Goal: Task Accomplishment & Management: Use online tool/utility

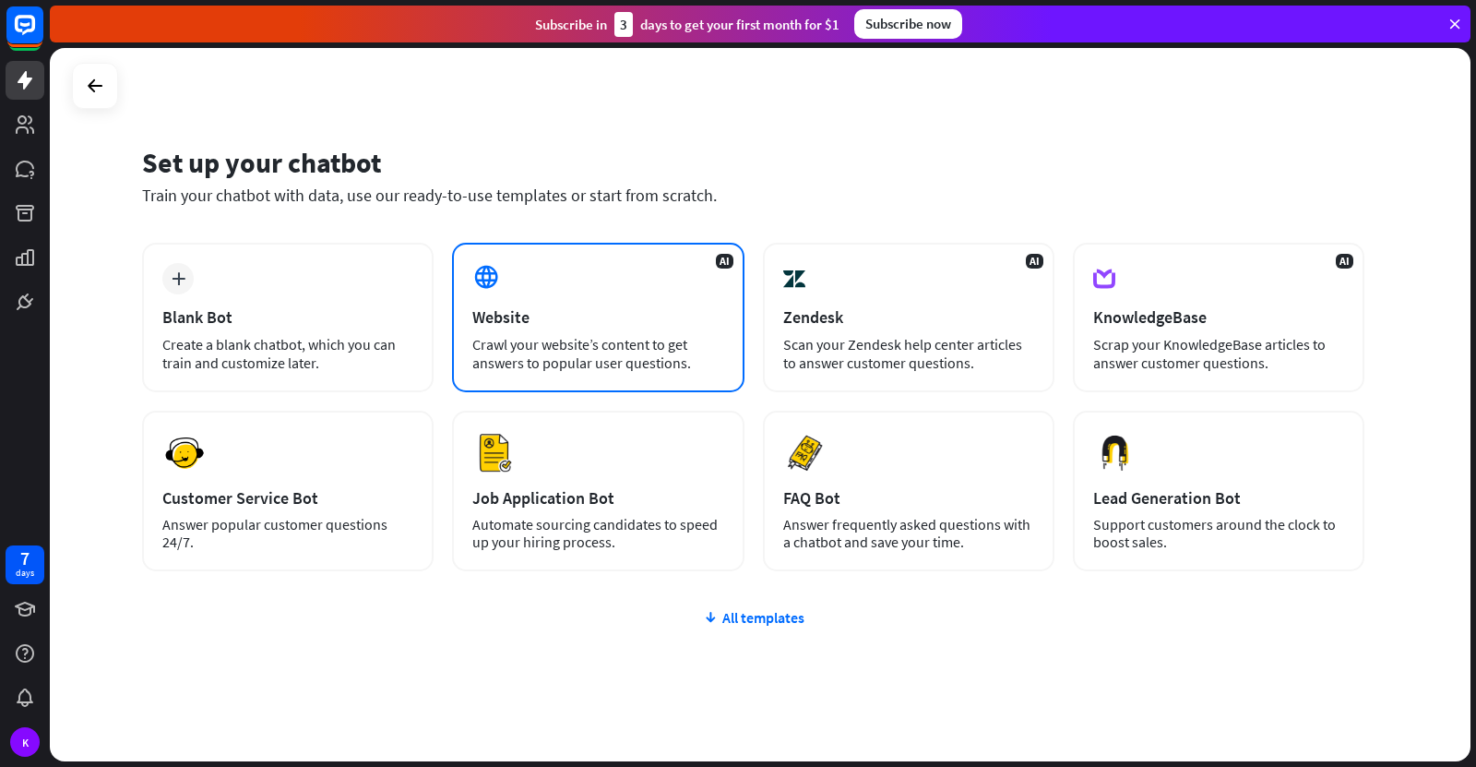
click at [630, 336] on div "Crawl your website’s content to get answers to popular user questions." at bounding box center [597, 353] width 251 height 37
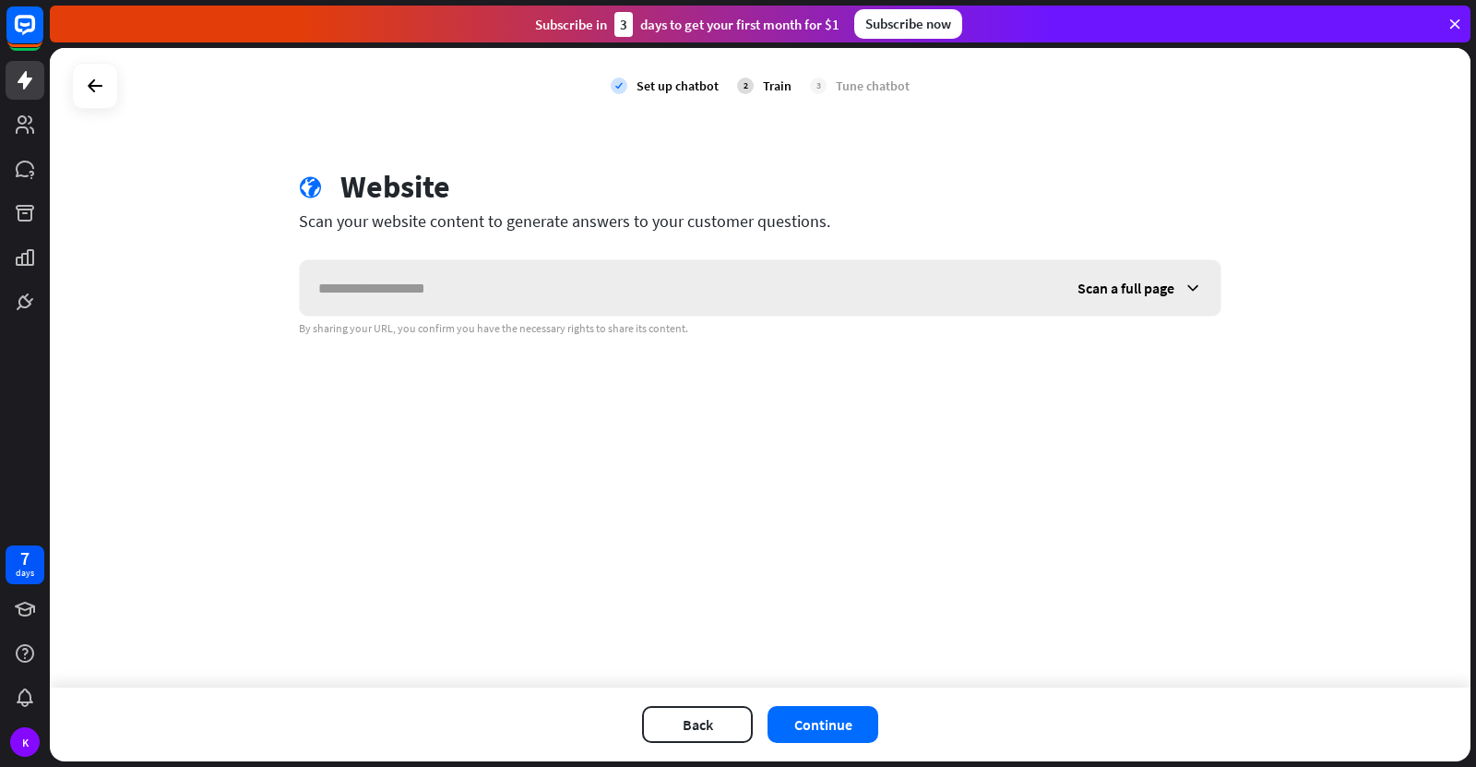
click at [1175, 297] on div "Scan a full page" at bounding box center [1139, 287] width 161 height 55
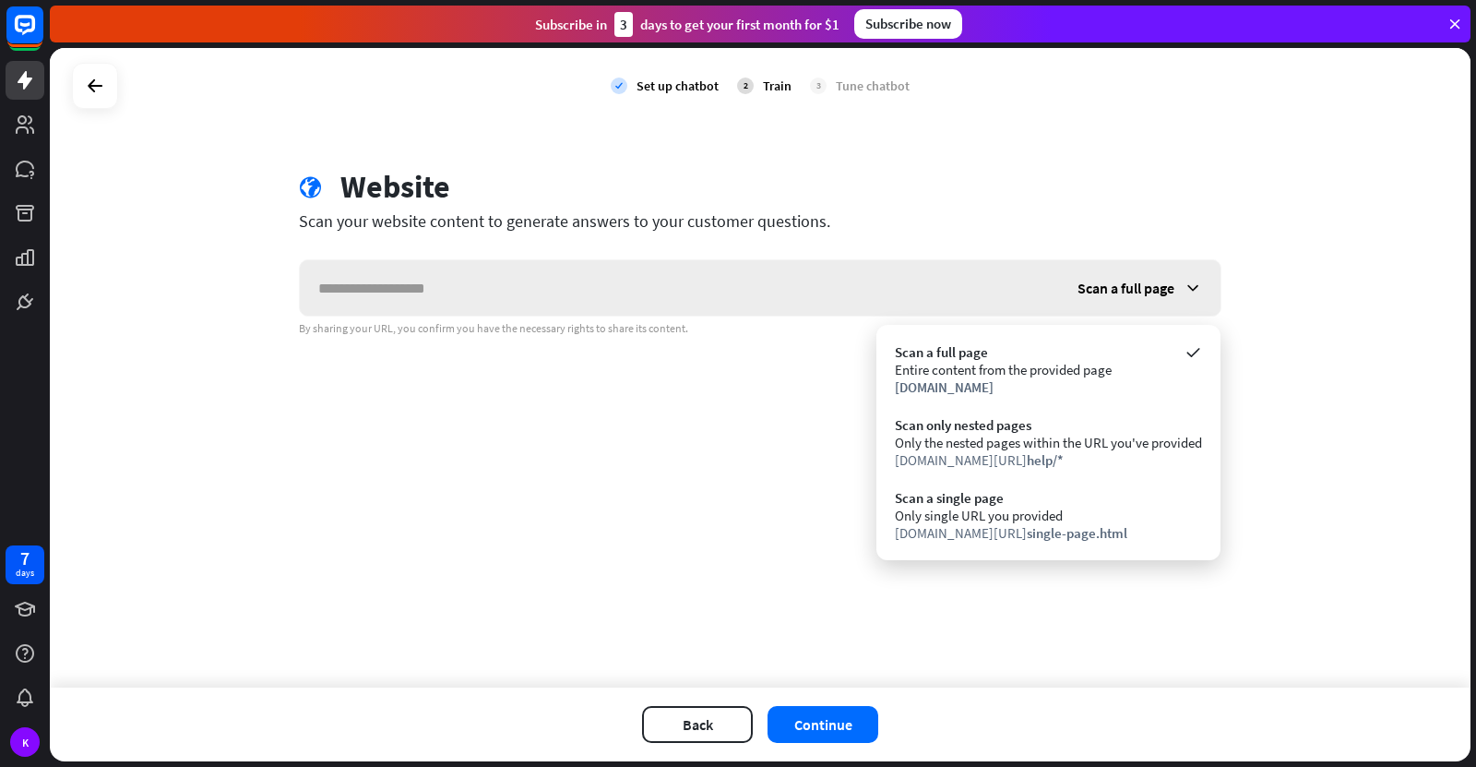
click at [1175, 297] on div "Scan a full page" at bounding box center [1139, 287] width 161 height 55
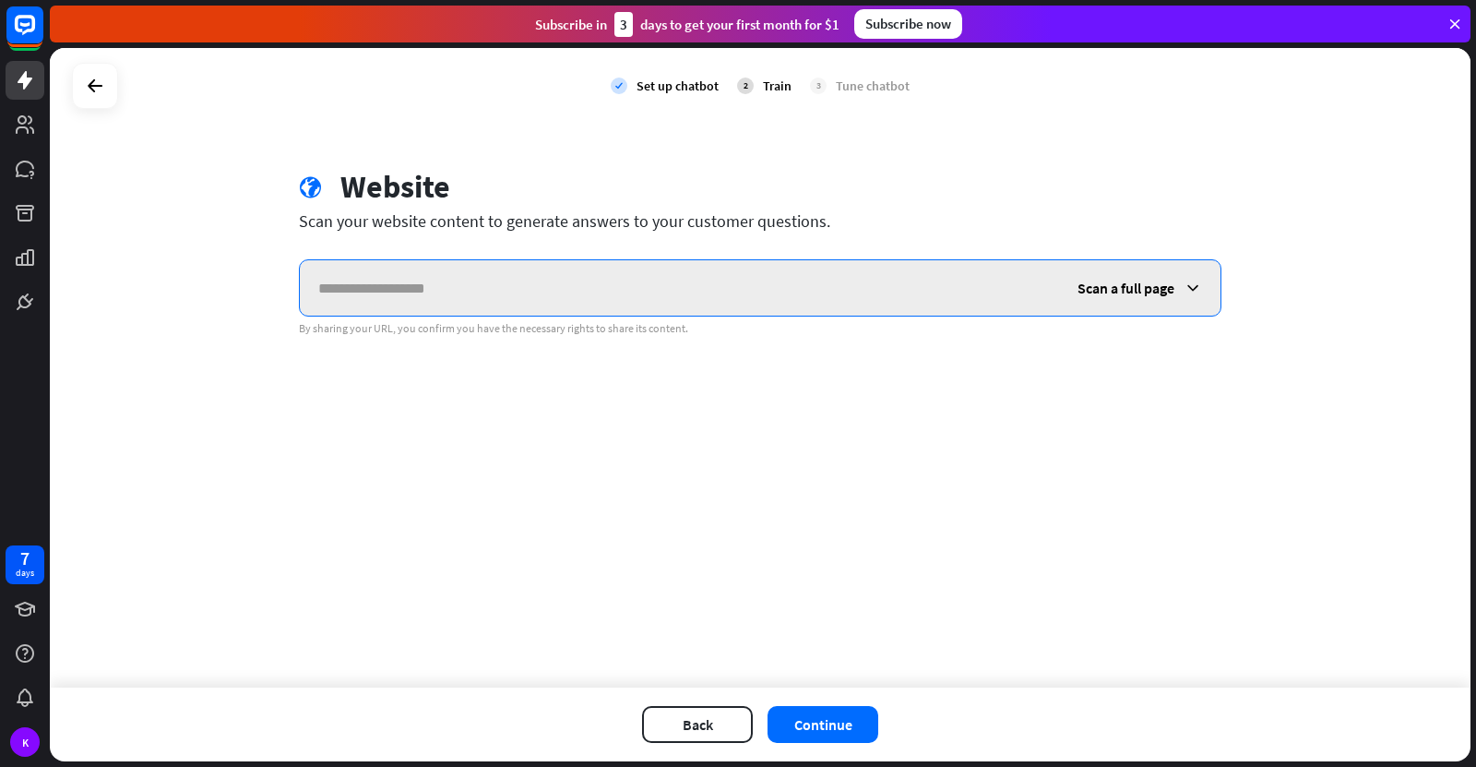
click at [498, 297] on input "text" at bounding box center [679, 287] width 759 height 55
paste input "**********"
type input "**********"
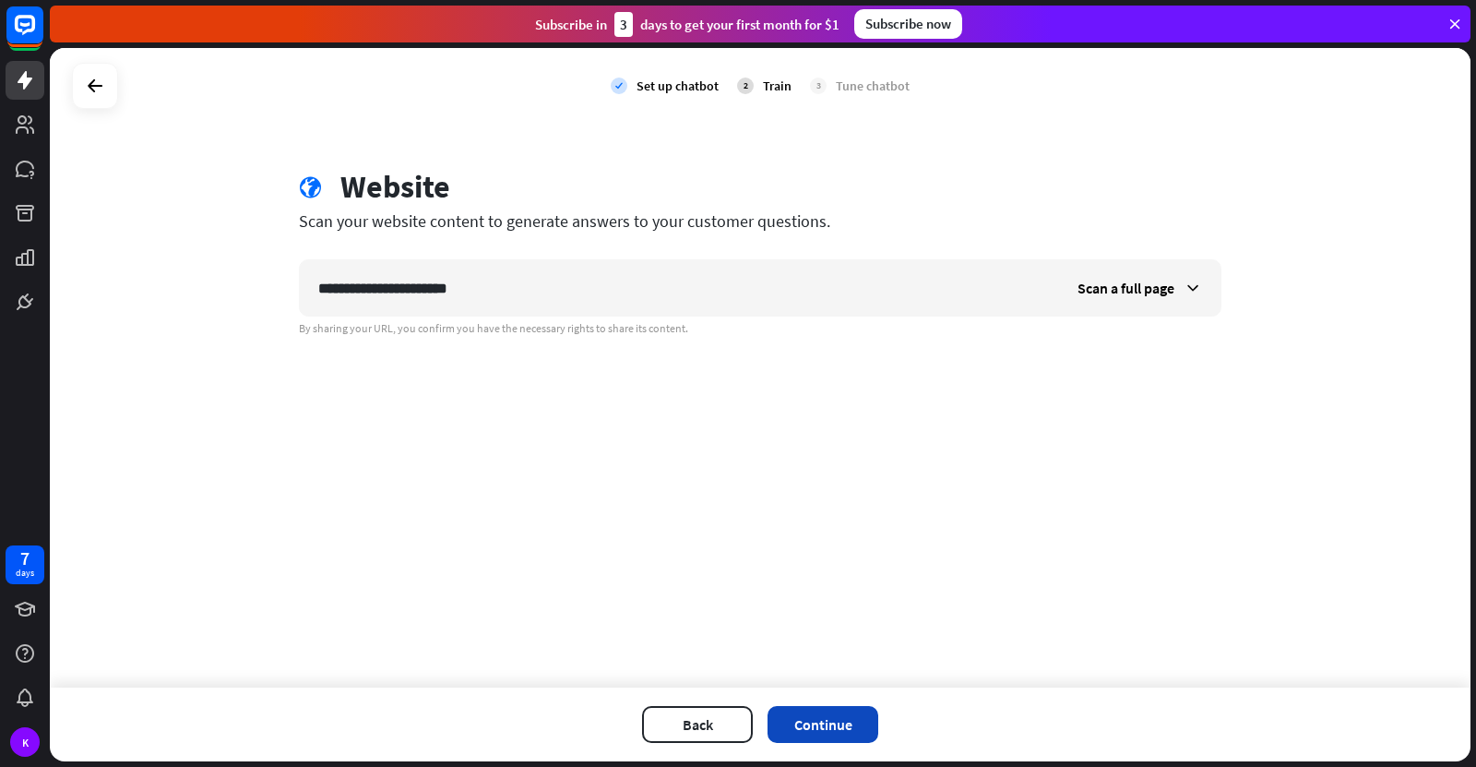
click at [824, 720] on button "Continue" at bounding box center [823, 724] width 111 height 37
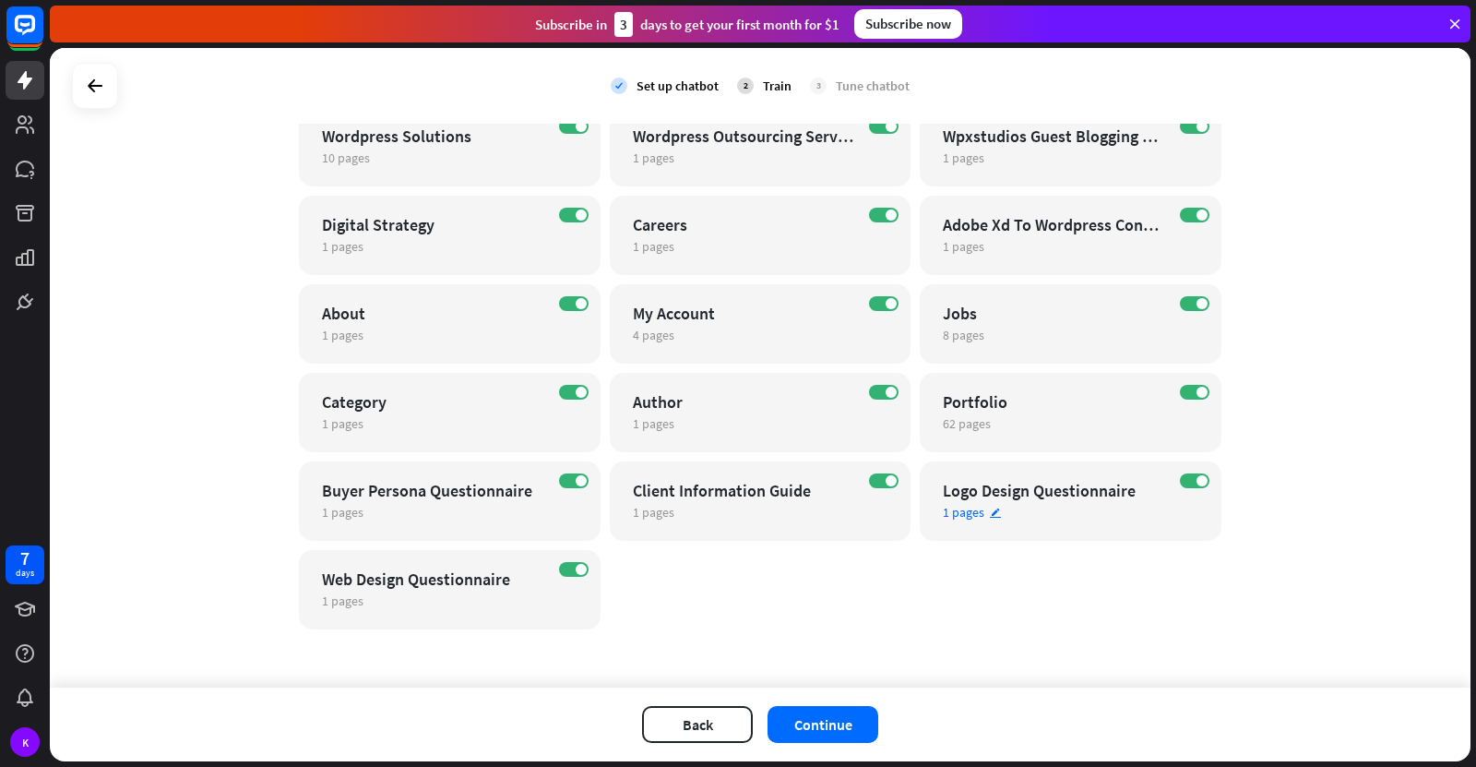
scroll to position [1335, 0]
click at [834, 729] on button "Continue" at bounding box center [823, 724] width 111 height 37
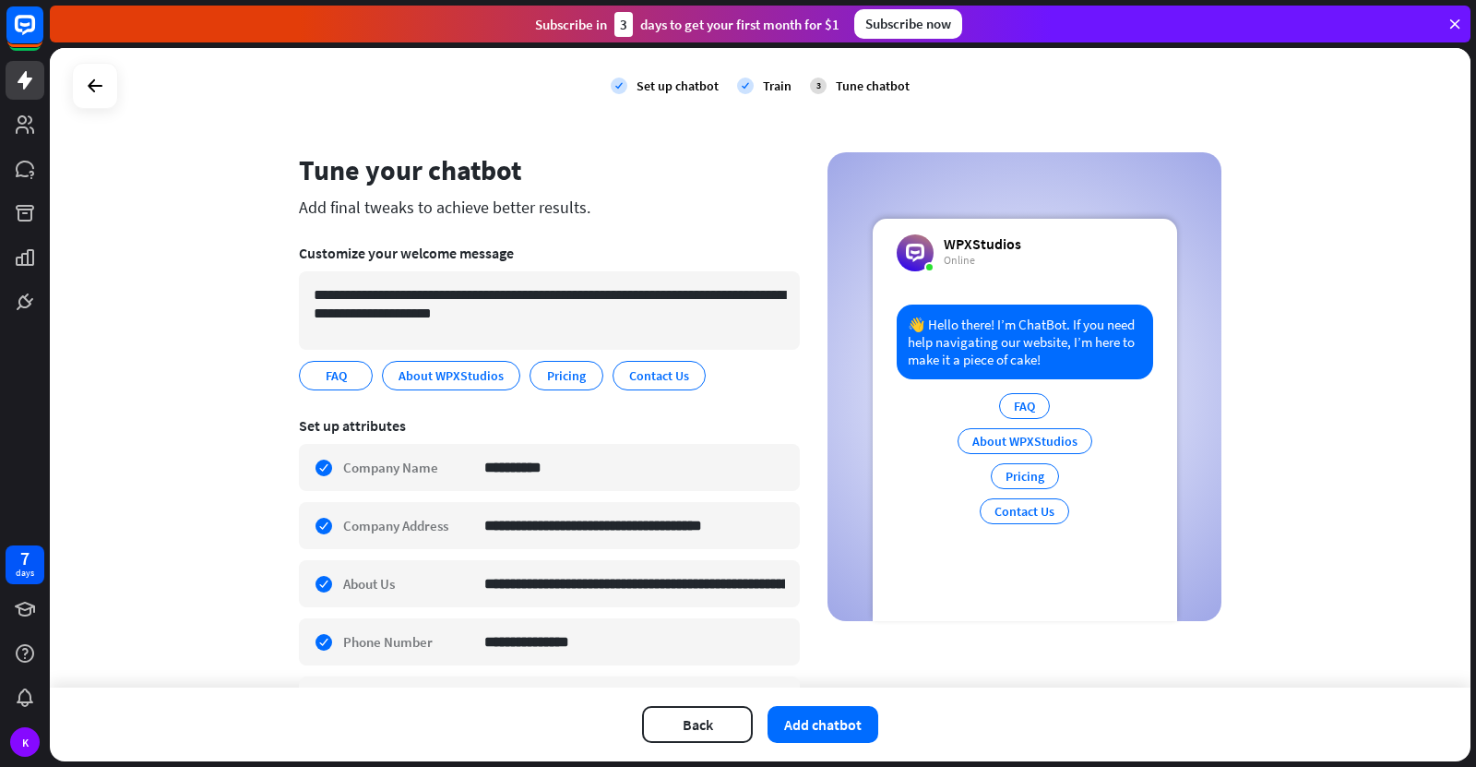
scroll to position [12, 0]
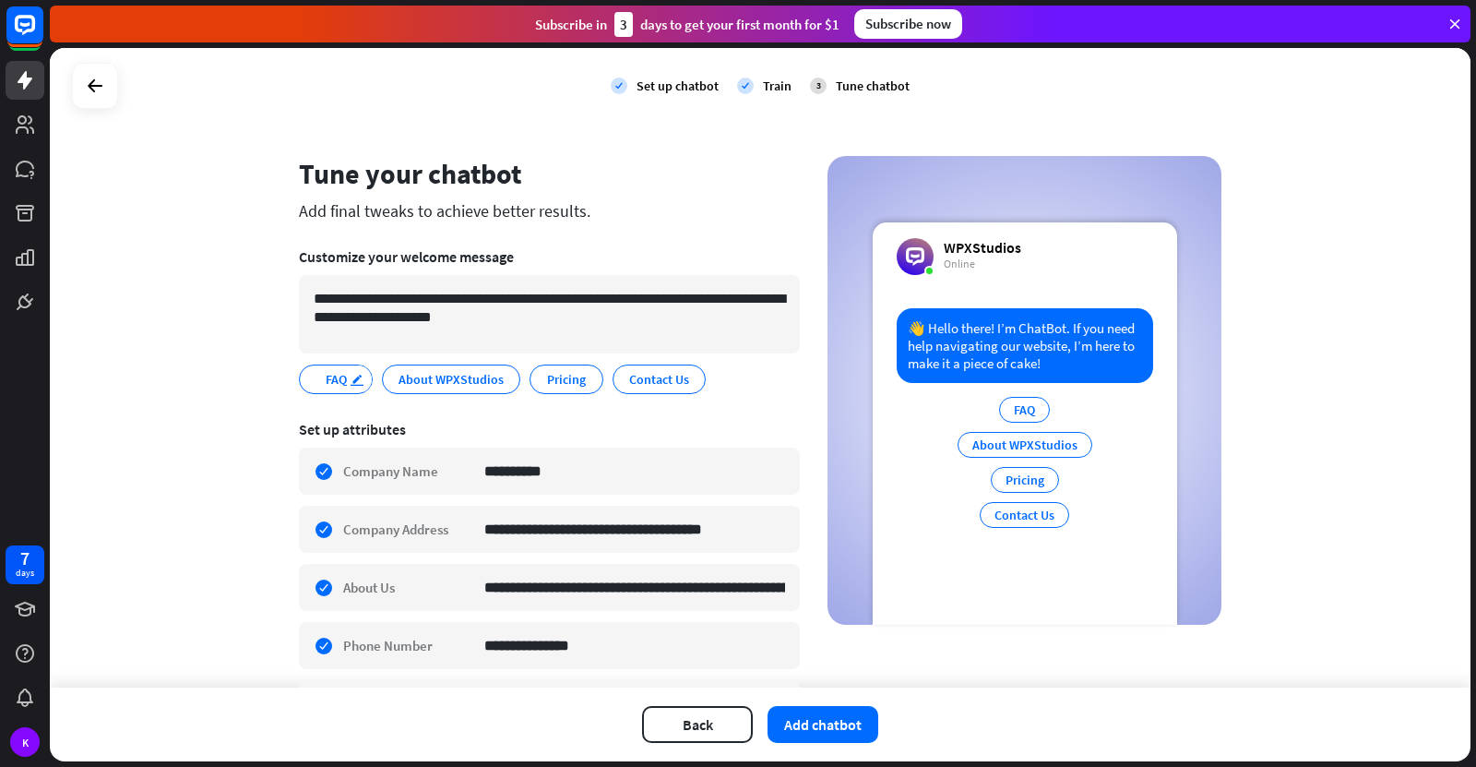
click at [353, 378] on icon "edit" at bounding box center [357, 380] width 15 height 14
click at [468, 385] on span "About WPXStudios" at bounding box center [451, 379] width 109 height 20
click at [552, 389] on div "Pricing edit" at bounding box center [567, 379] width 74 height 30
click at [424, 376] on span "About WPXStudios" at bounding box center [451, 379] width 109 height 20
click at [545, 388] on span "Pricing" at bounding box center [566, 379] width 42 height 20
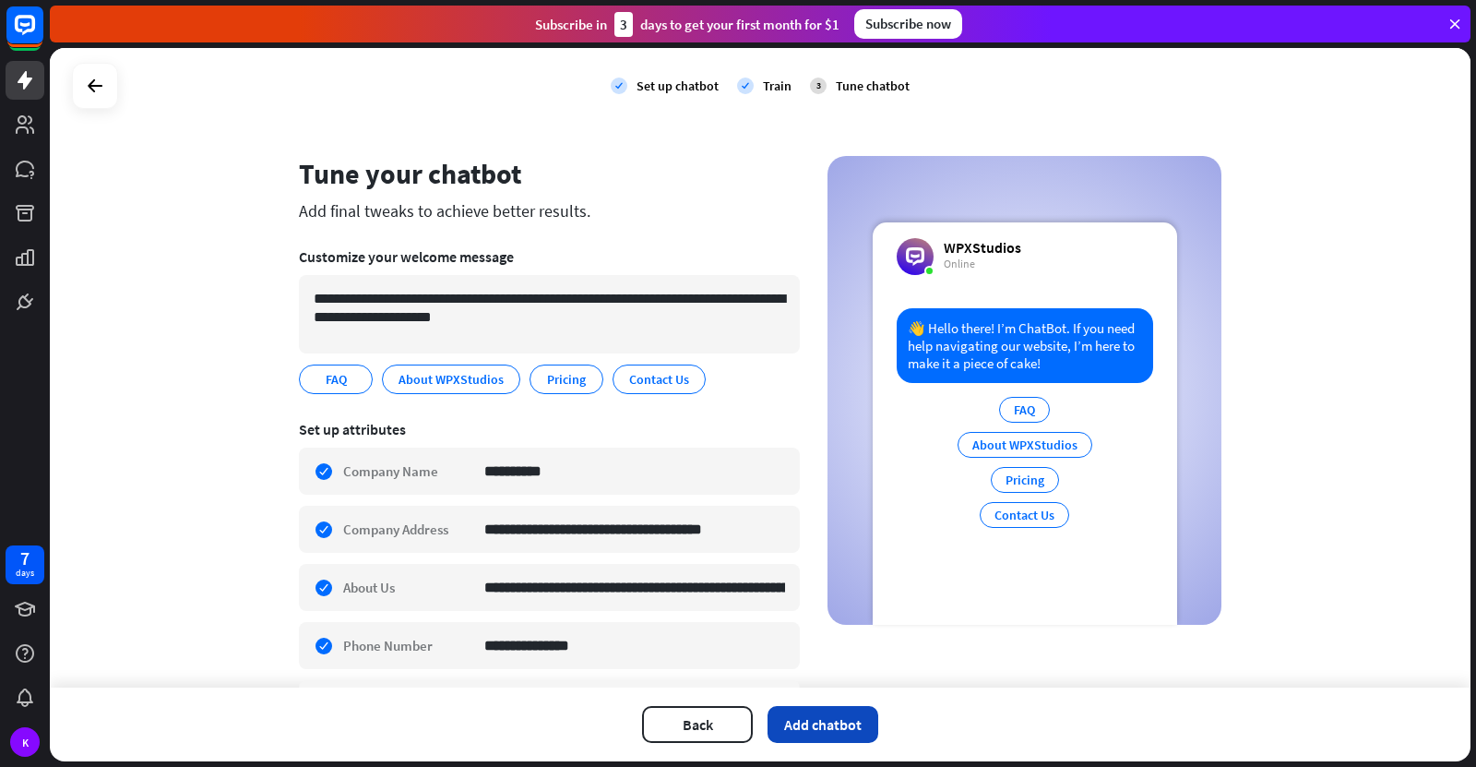
click at [842, 734] on button "Add chatbot" at bounding box center [823, 724] width 111 height 37
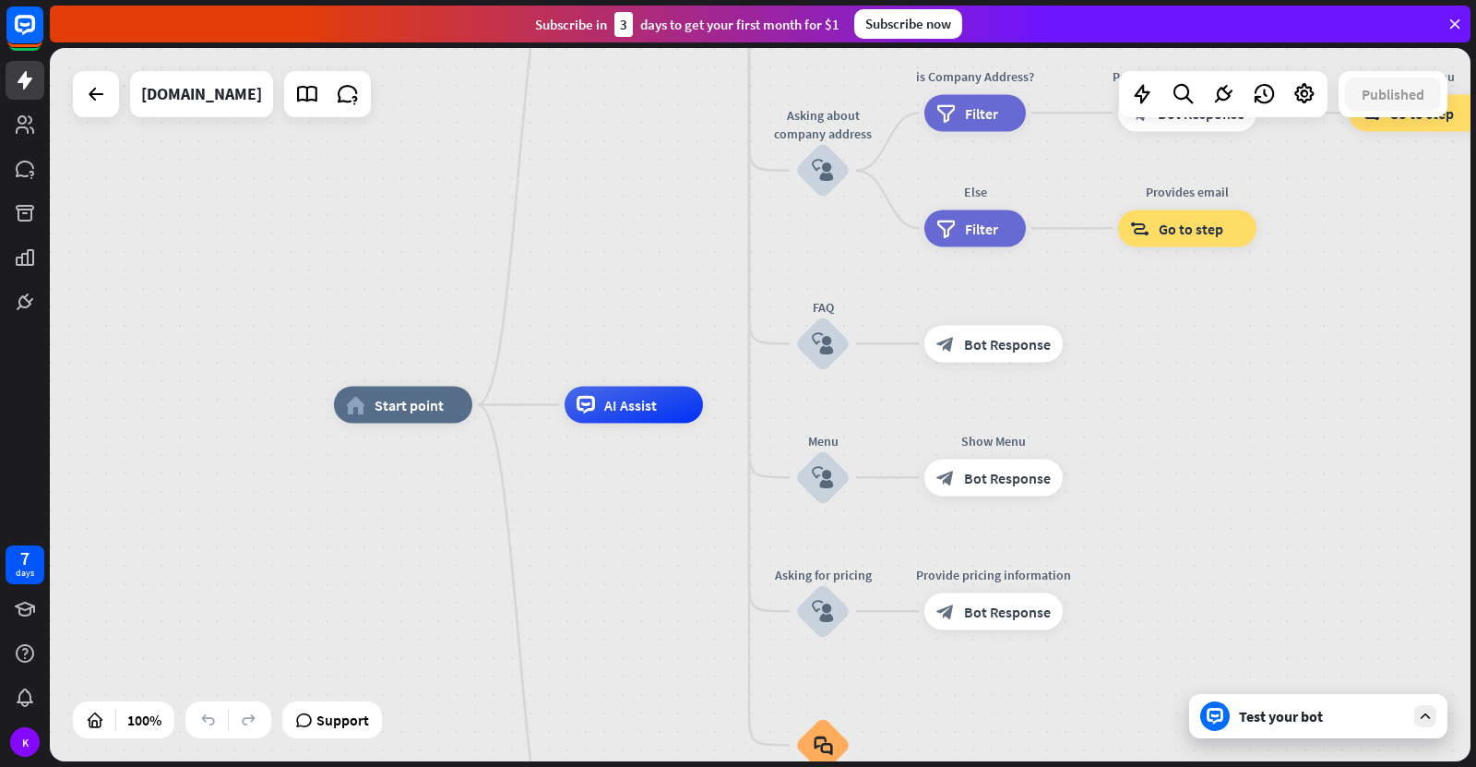
click at [1431, 722] on icon at bounding box center [1425, 716] width 17 height 17
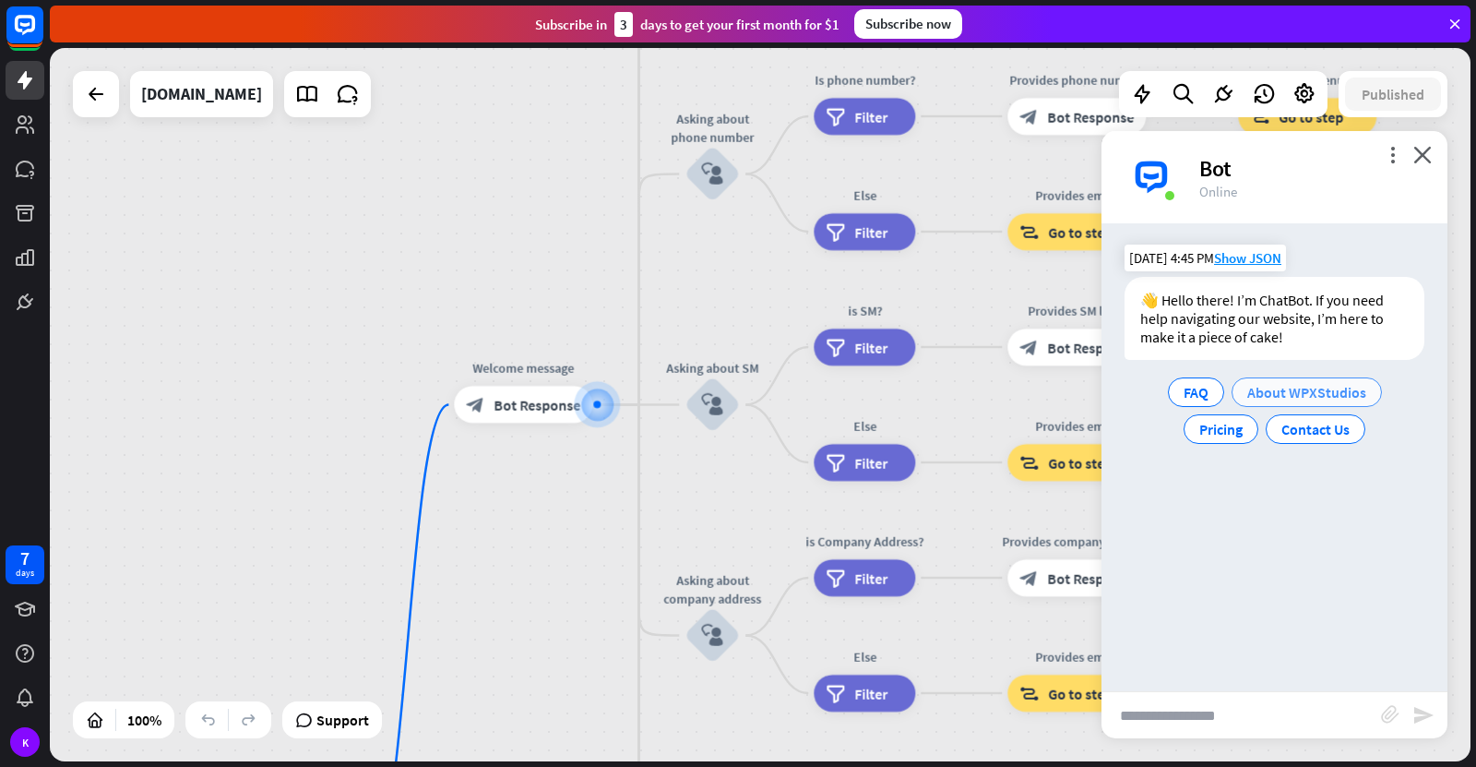
click at [1354, 393] on span "About WPXStudios" at bounding box center [1306, 392] width 119 height 18
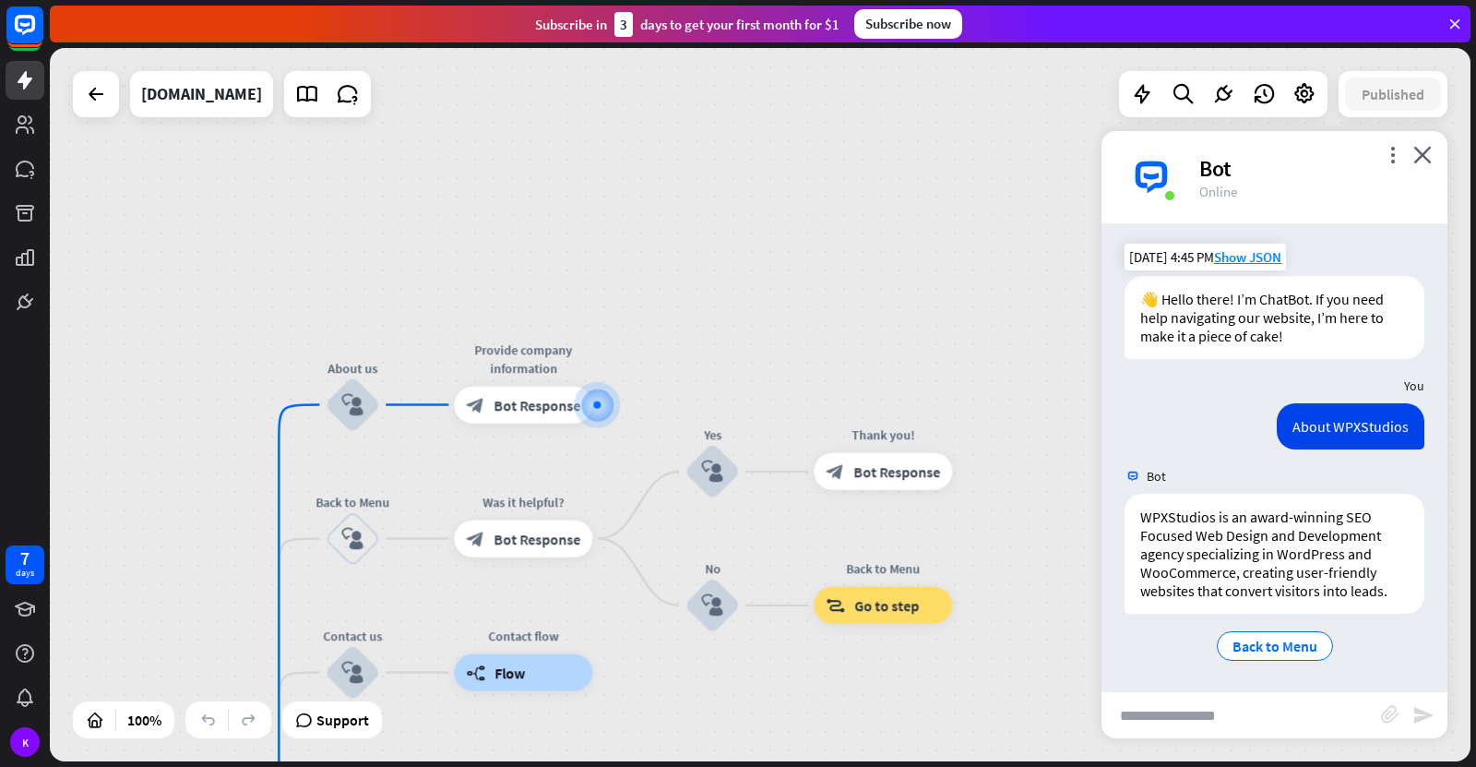
scroll to position [2, 0]
click at [1215, 708] on input "text" at bounding box center [1242, 715] width 280 height 46
type input "**"
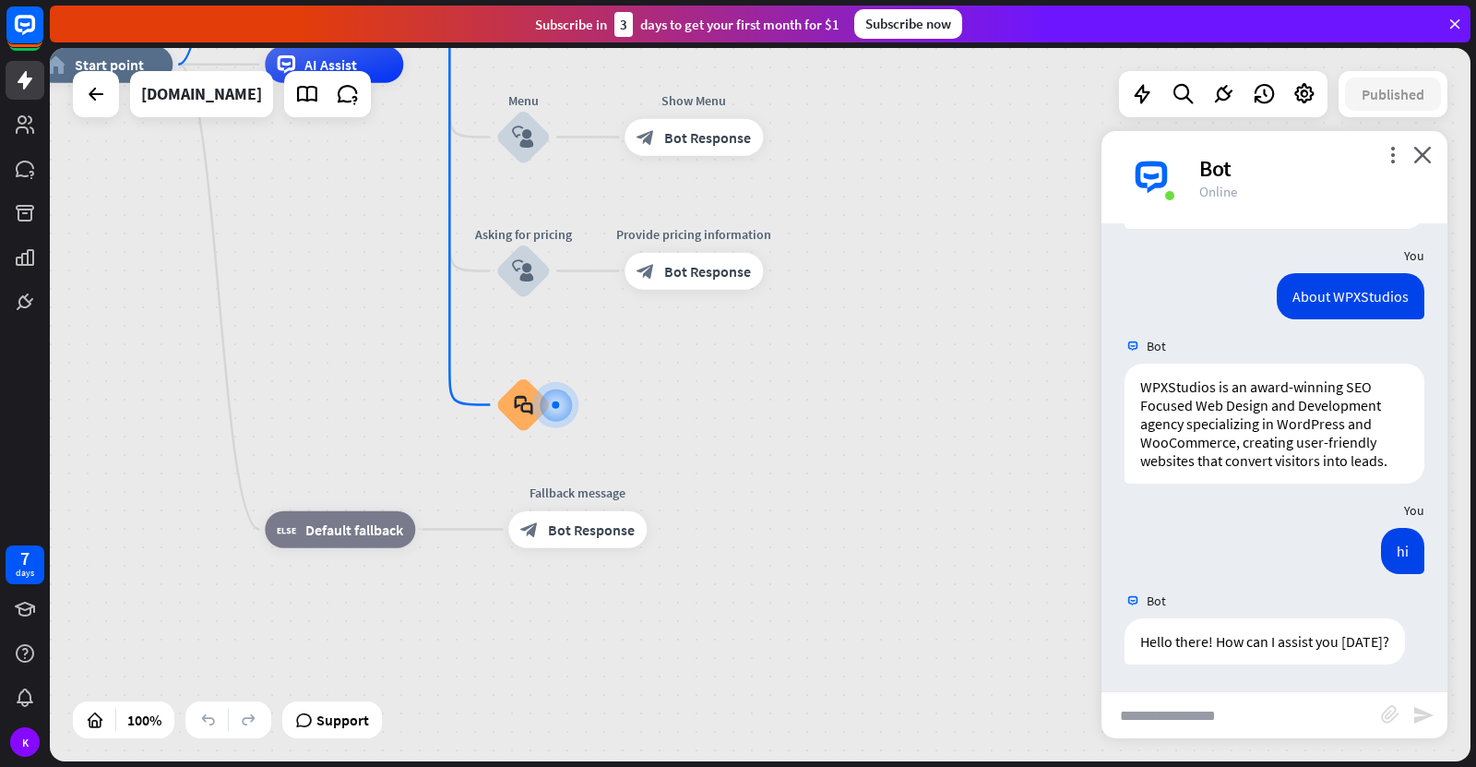
scroll to position [132, 0]
click at [1427, 148] on icon "close" at bounding box center [1423, 155] width 18 height 18
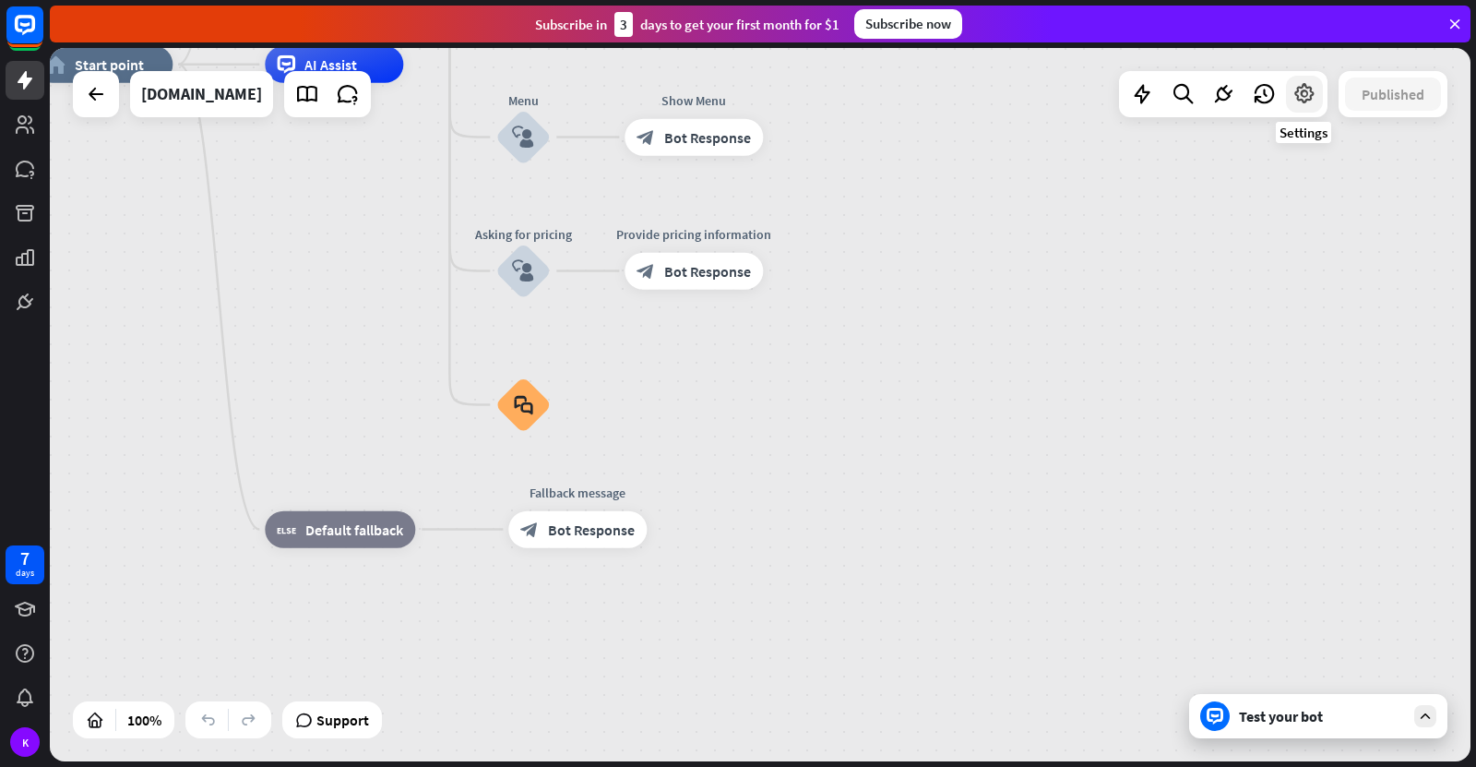
click at [1306, 95] on icon at bounding box center [1305, 94] width 24 height 24
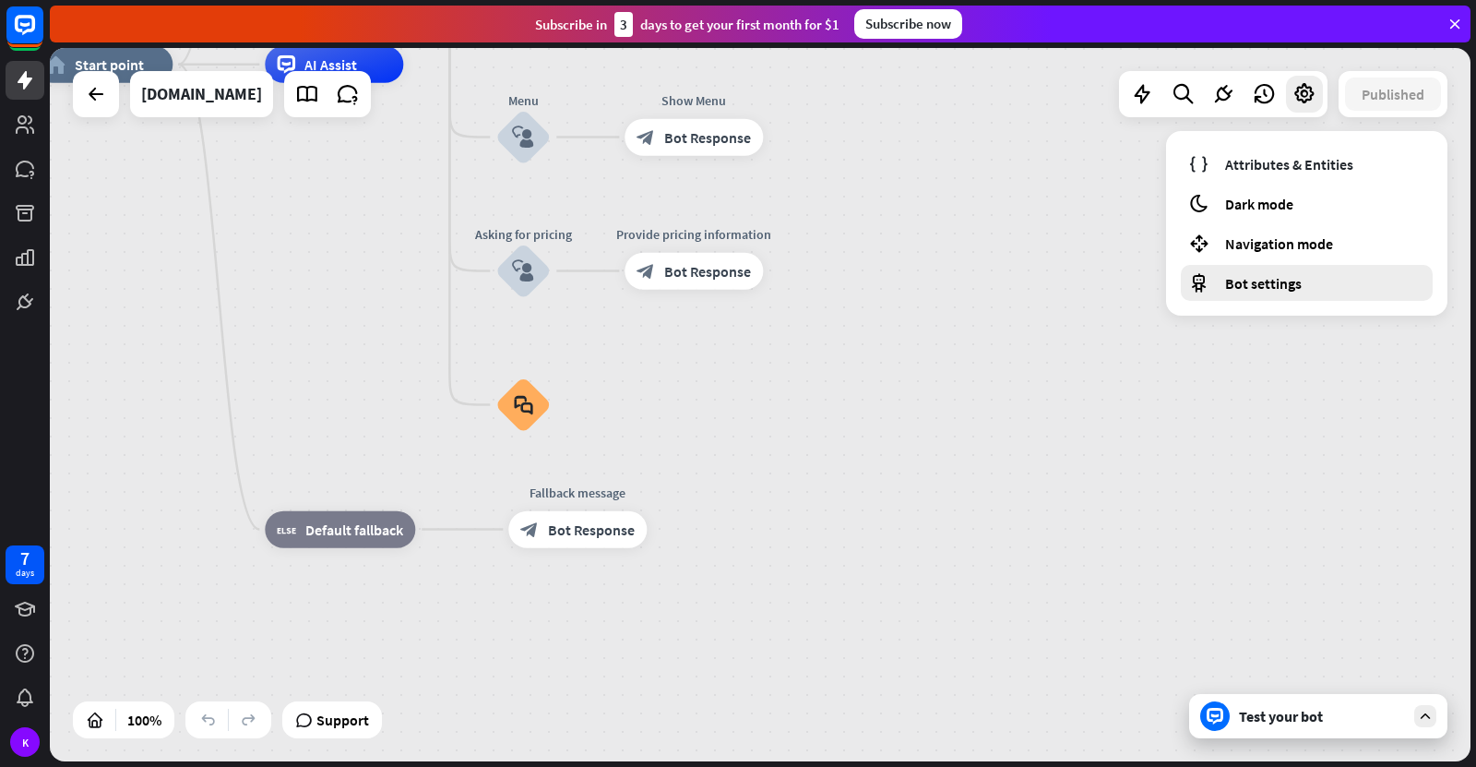
click at [1275, 286] on span "Bot settings" at bounding box center [1263, 283] width 77 height 18
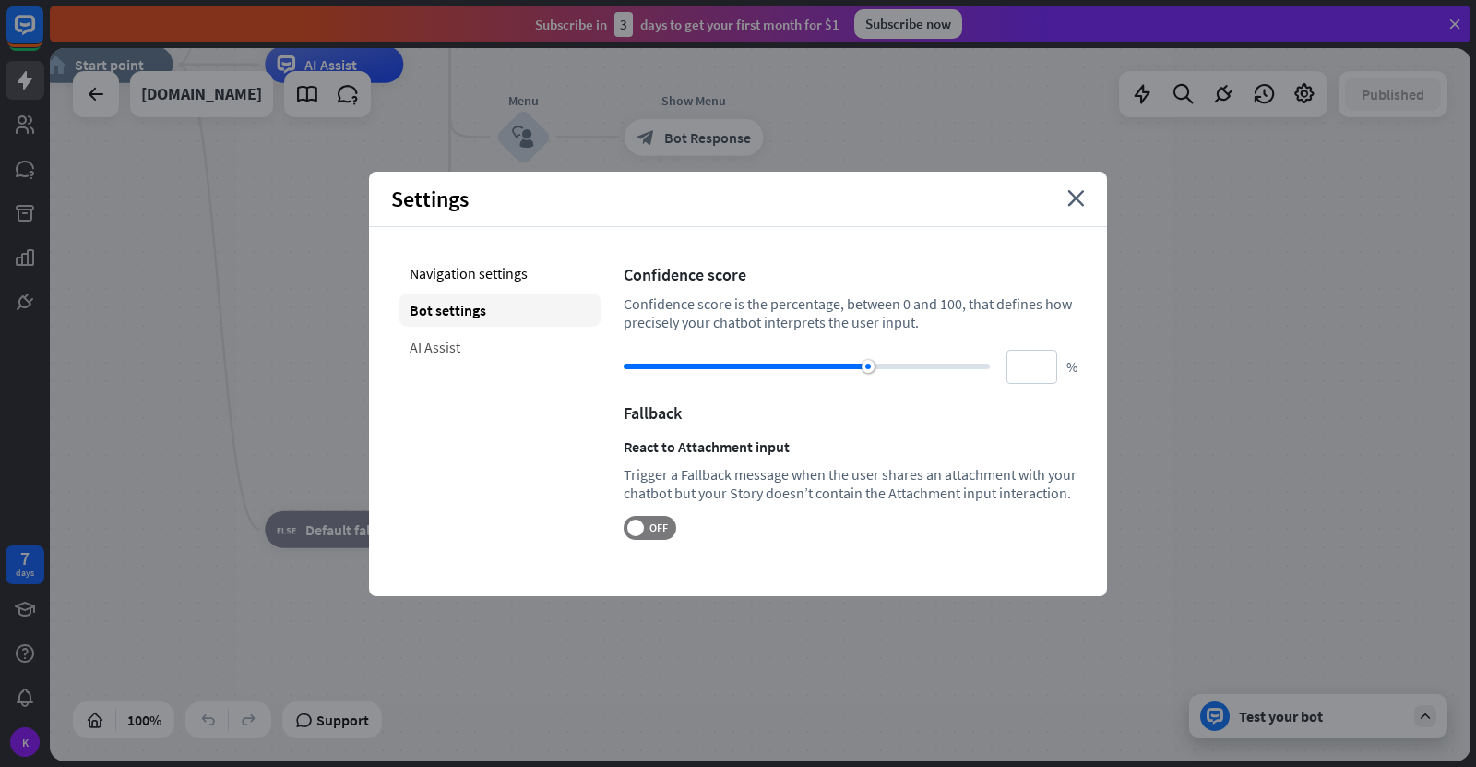
click at [454, 348] on div "AI Assist" at bounding box center [500, 346] width 203 height 33
type input "**"
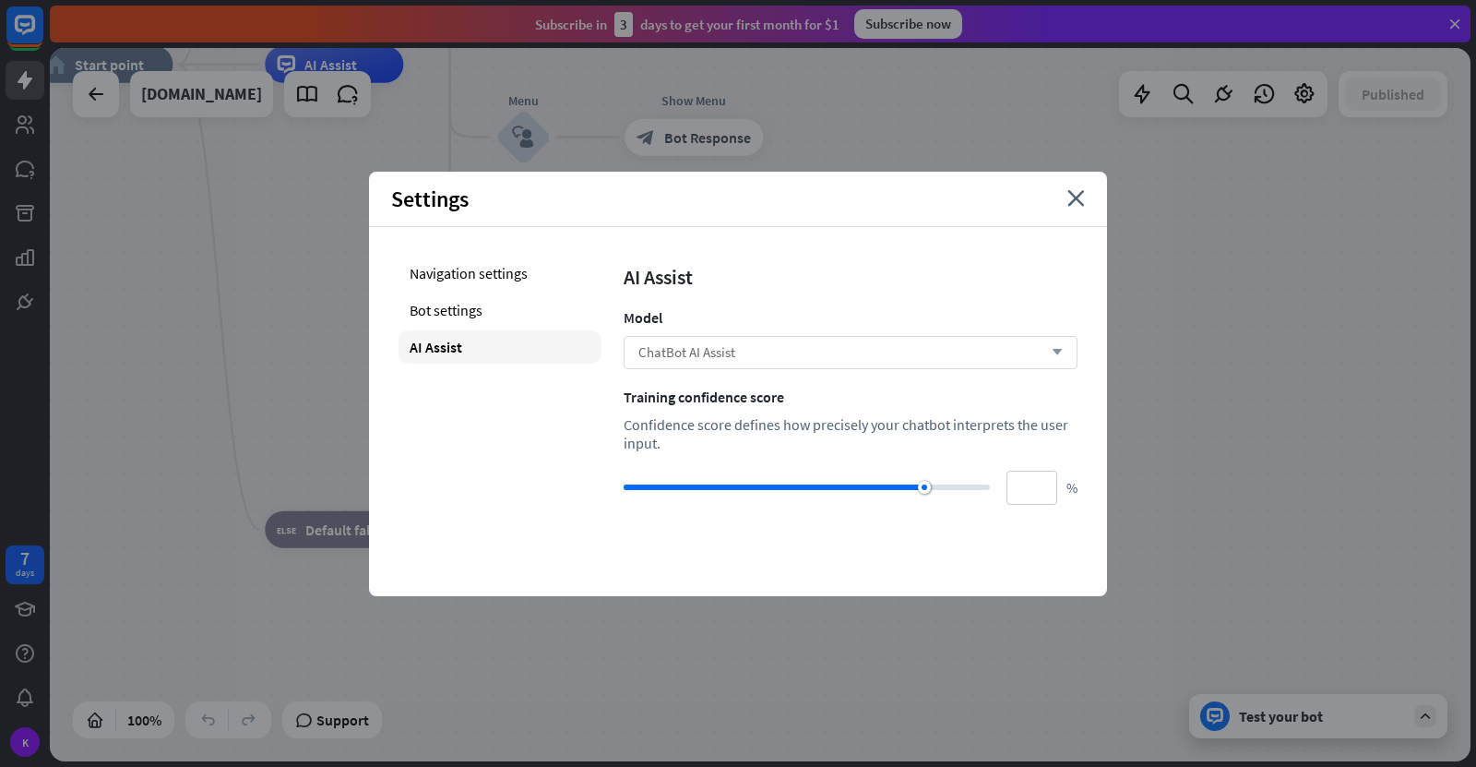
click at [795, 346] on div "ChatBot AI Assist arrow_down" at bounding box center [851, 352] width 454 height 33
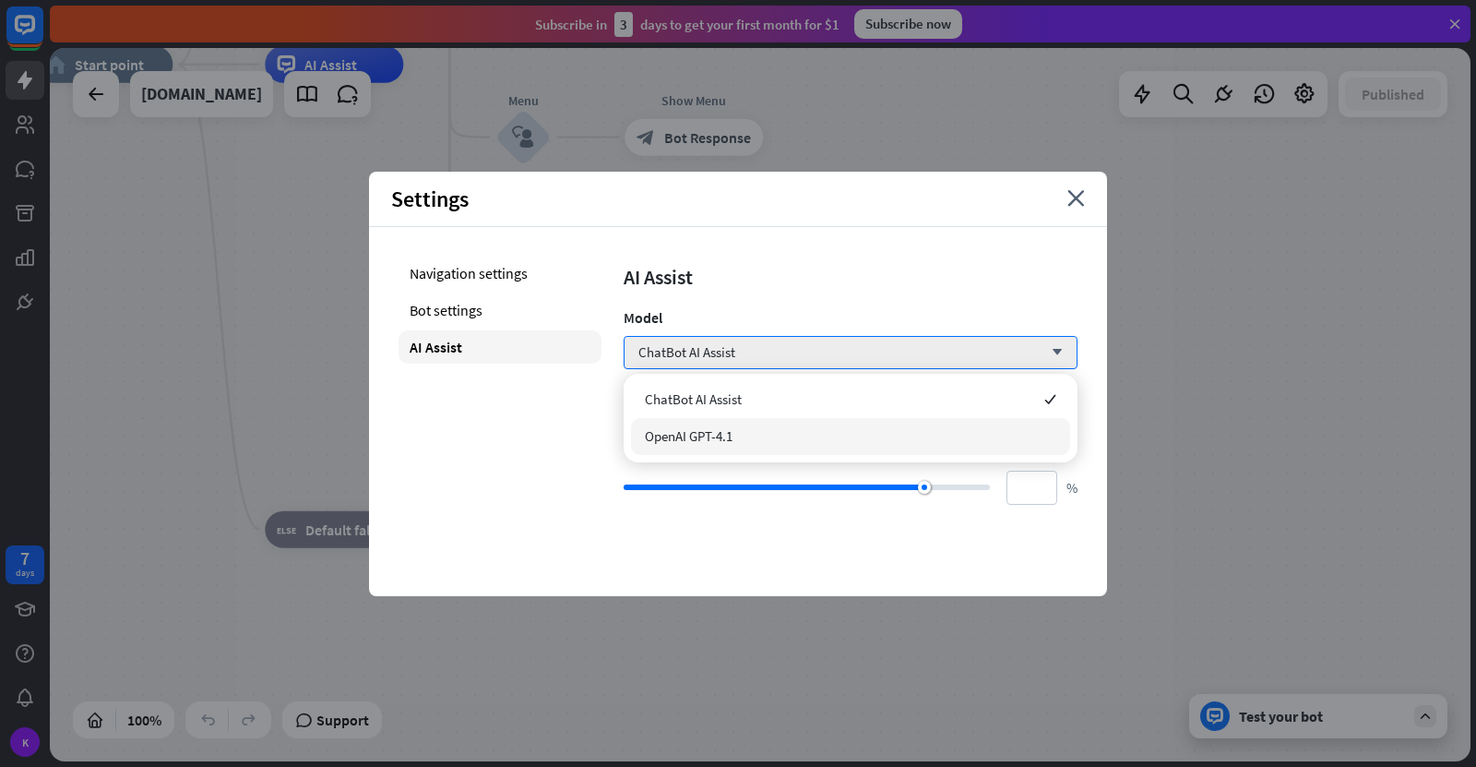
click at [804, 447] on div "OpenAI GPT-4.1" at bounding box center [850, 436] width 439 height 37
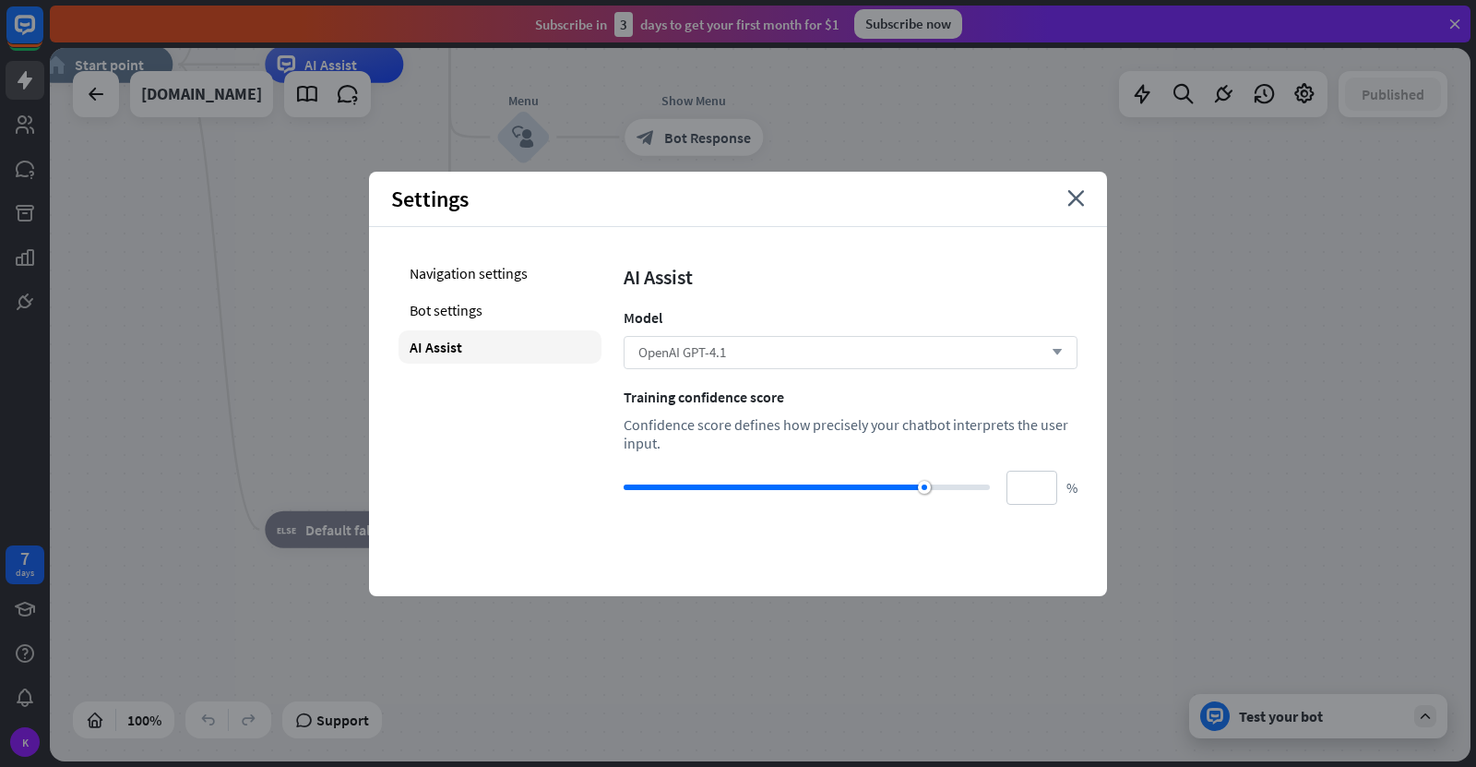
click at [742, 346] on div "OpenAI GPT-4.1 arrow_down" at bounding box center [851, 352] width 454 height 33
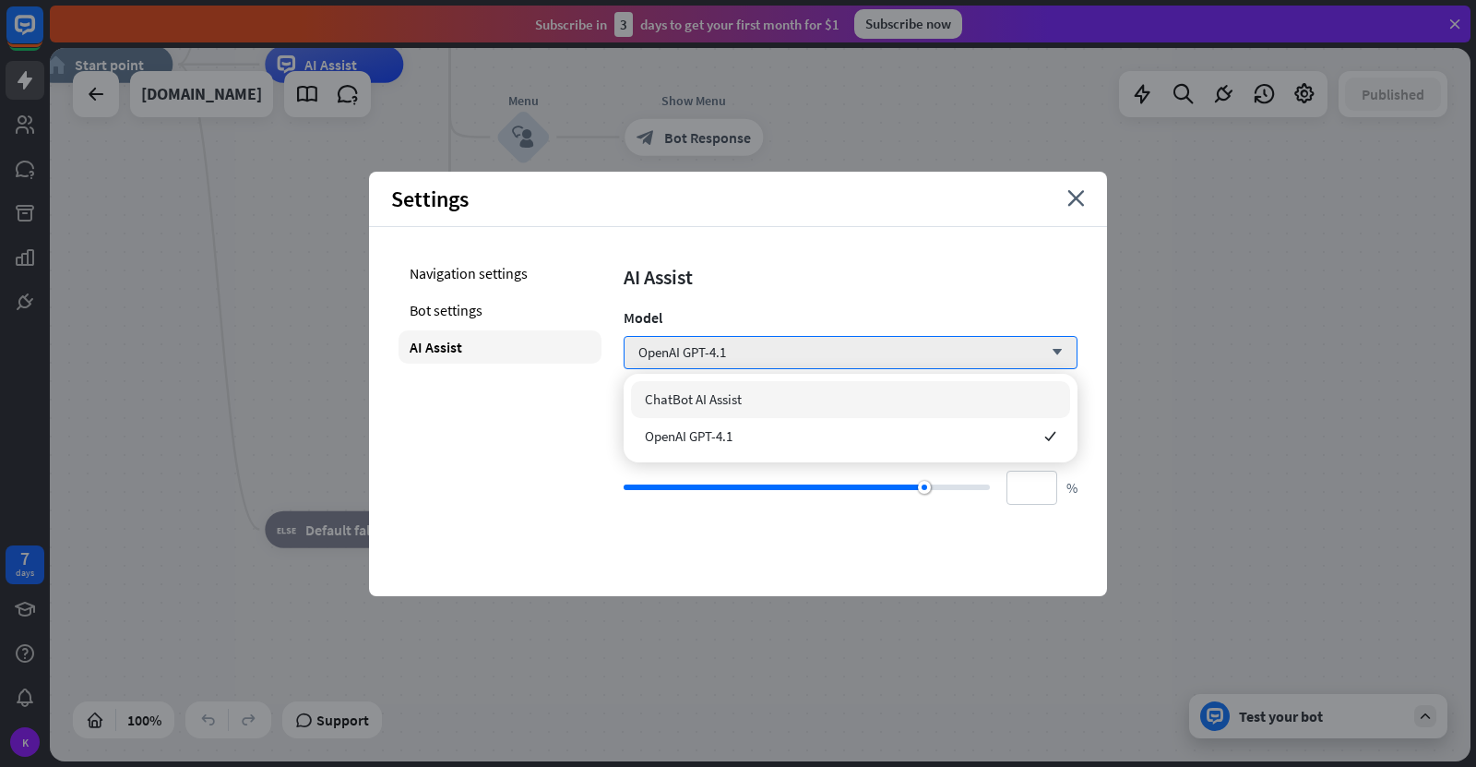
click at [746, 389] on div "ChatBot AI Assist" at bounding box center [850, 399] width 439 height 37
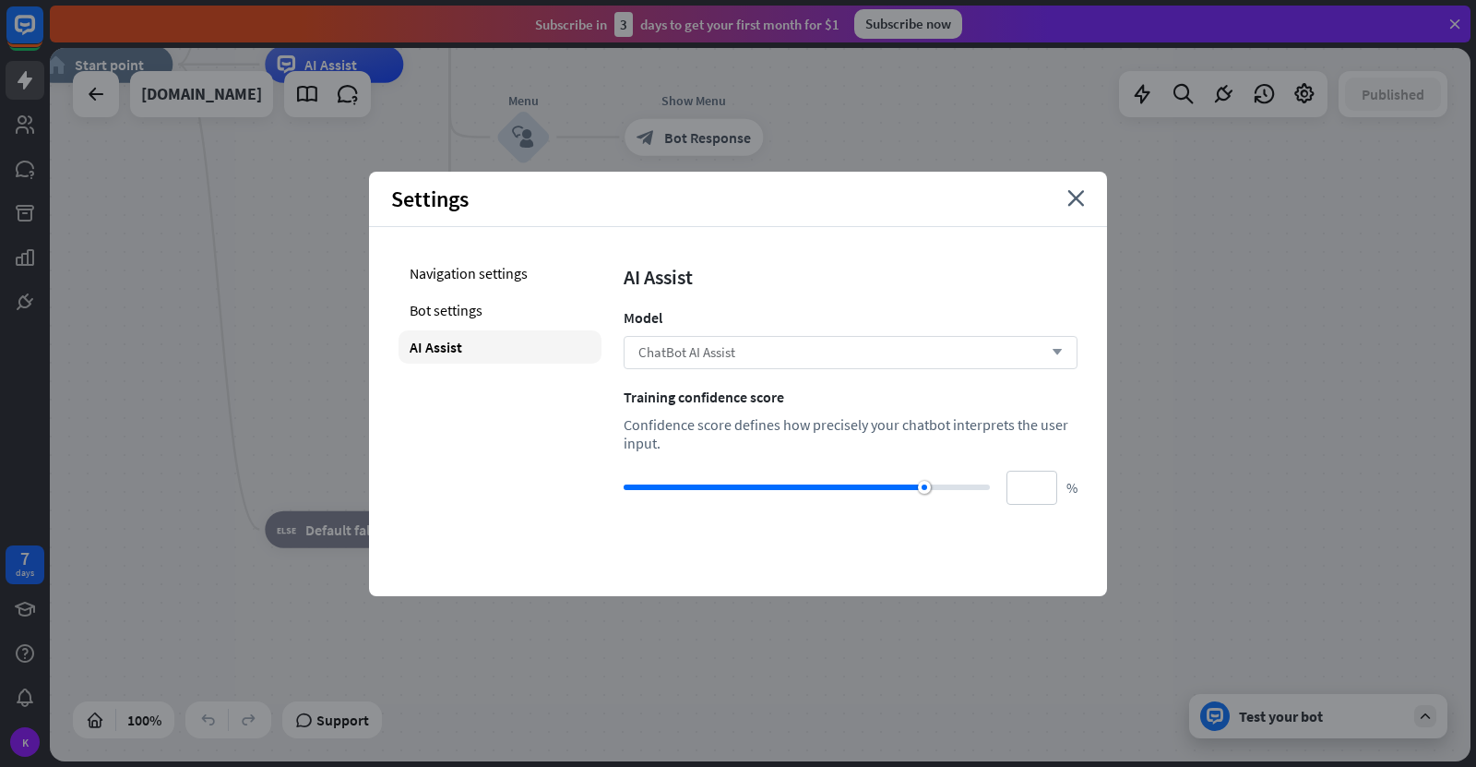
click at [734, 362] on div "ChatBot AI Assist arrow_down" at bounding box center [851, 352] width 454 height 33
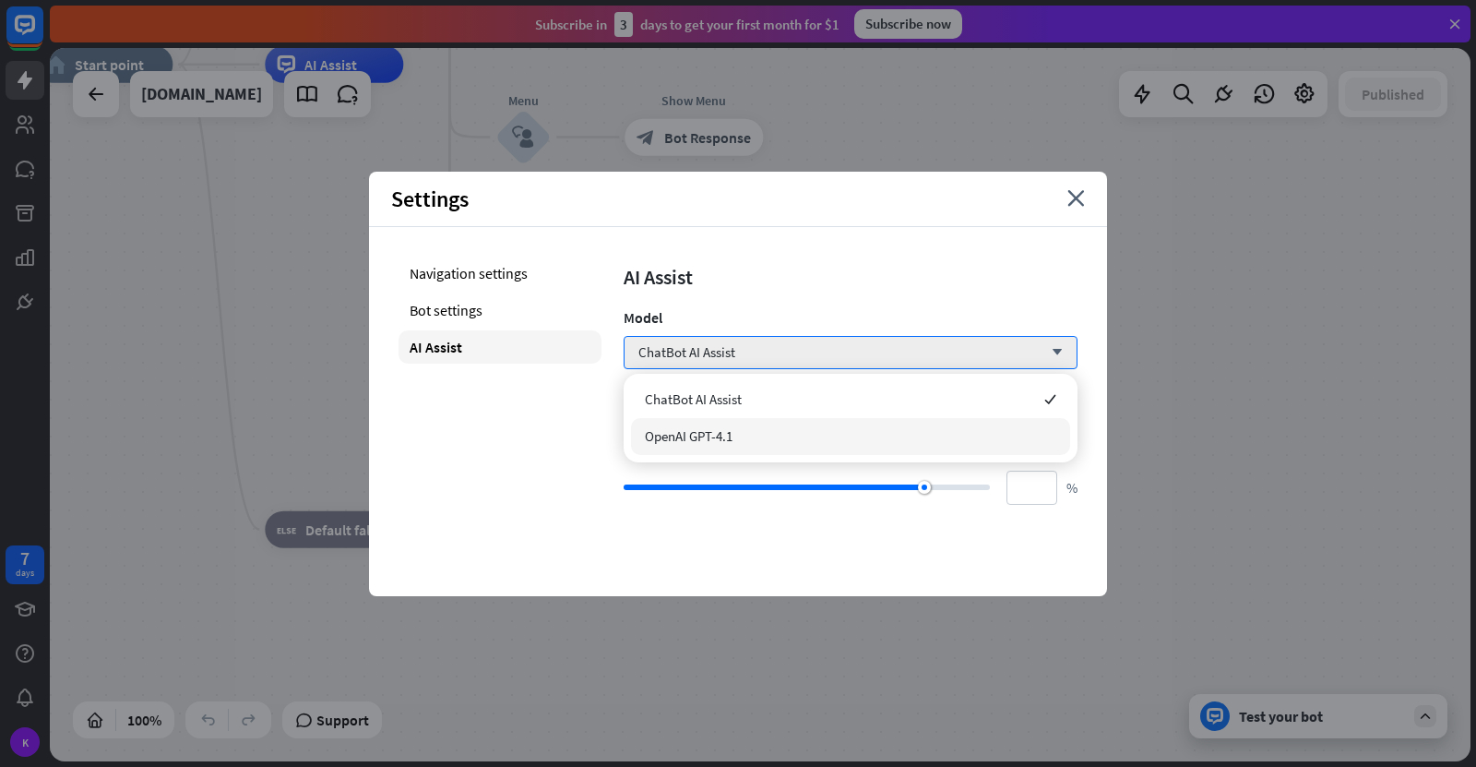
click at [727, 433] on span "OpenAI GPT-4.1" at bounding box center [689, 436] width 88 height 18
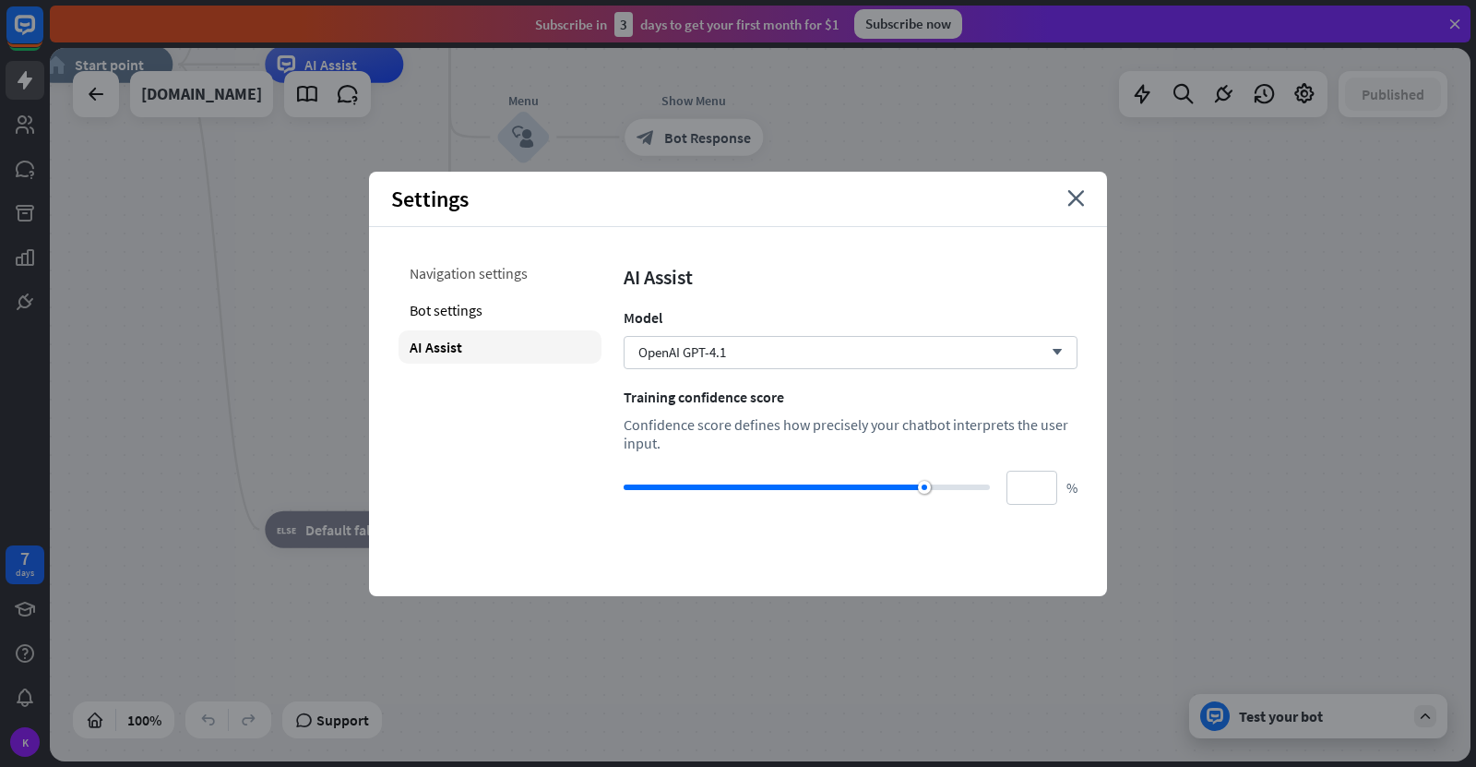
click at [489, 275] on div "Navigation settings" at bounding box center [500, 273] width 203 height 33
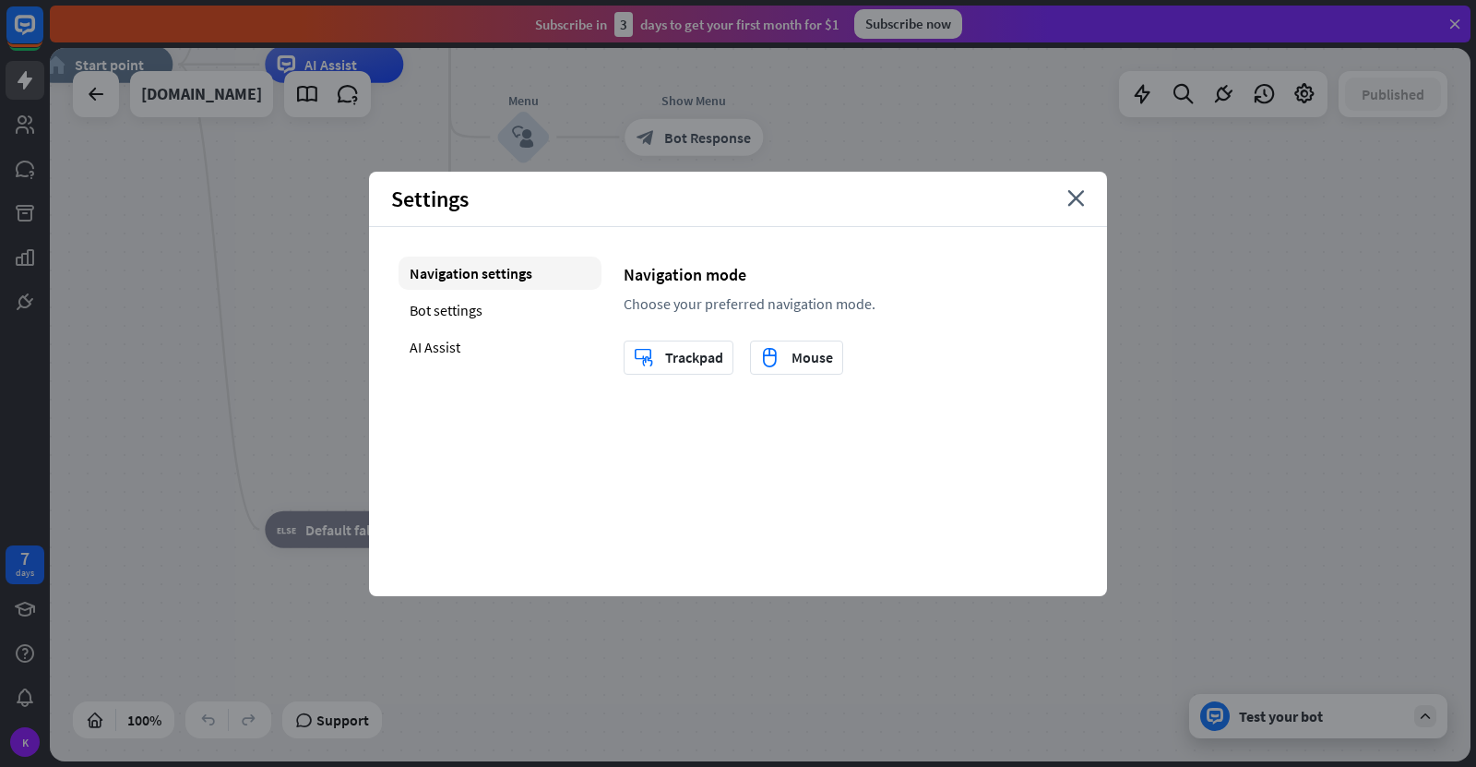
click at [971, 339] on div "Navigation mode Choose your preferred navigation mode. trackpad Trackpad mouse …" at bounding box center [851, 316] width 454 height 118
click at [1072, 194] on icon "close" at bounding box center [1077, 198] width 18 height 17
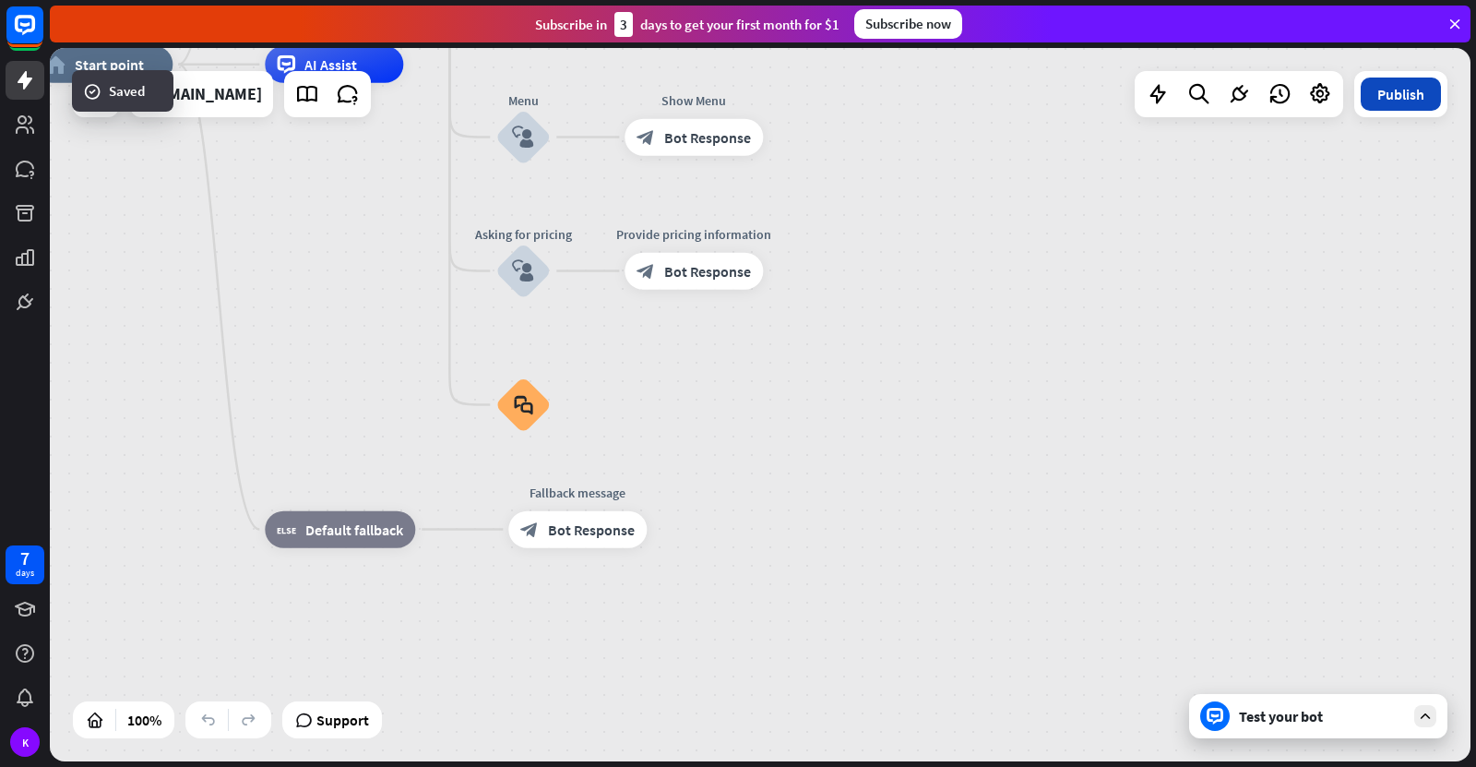
click at [1395, 106] on button "Publish" at bounding box center [1401, 94] width 80 height 33
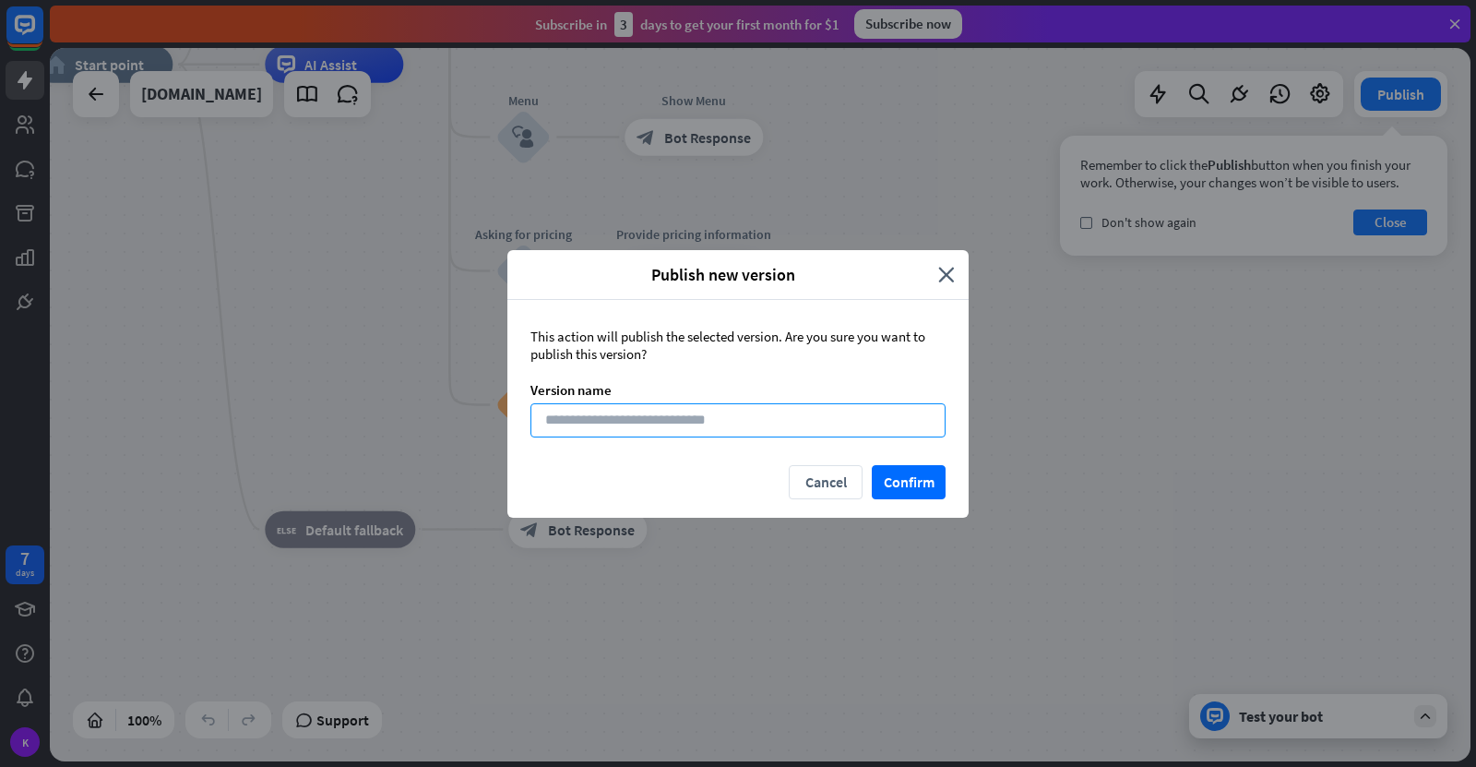
click at [659, 419] on input at bounding box center [738, 420] width 415 height 34
paste input "**********"
drag, startPoint x: 585, startPoint y: 420, endPoint x: 67, endPoint y: 429, distance: 517.7
click at [67, 429] on div "**********" at bounding box center [738, 383] width 1476 height 767
click at [645, 429] on input "**********" at bounding box center [738, 420] width 415 height 34
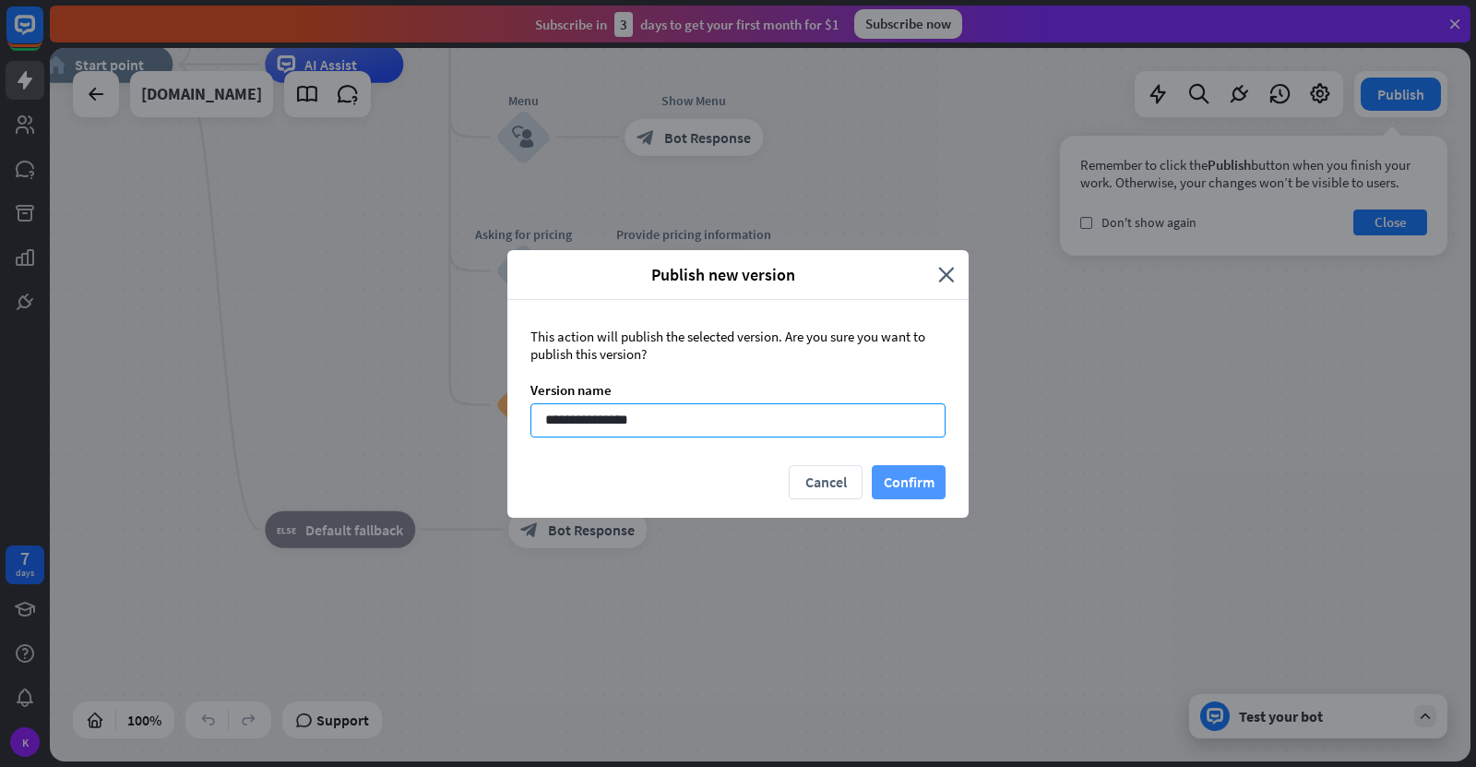
type input "**********"
click at [921, 483] on button "Confirm" at bounding box center [909, 482] width 74 height 34
